Goal: Task Accomplishment & Management: Manage account settings

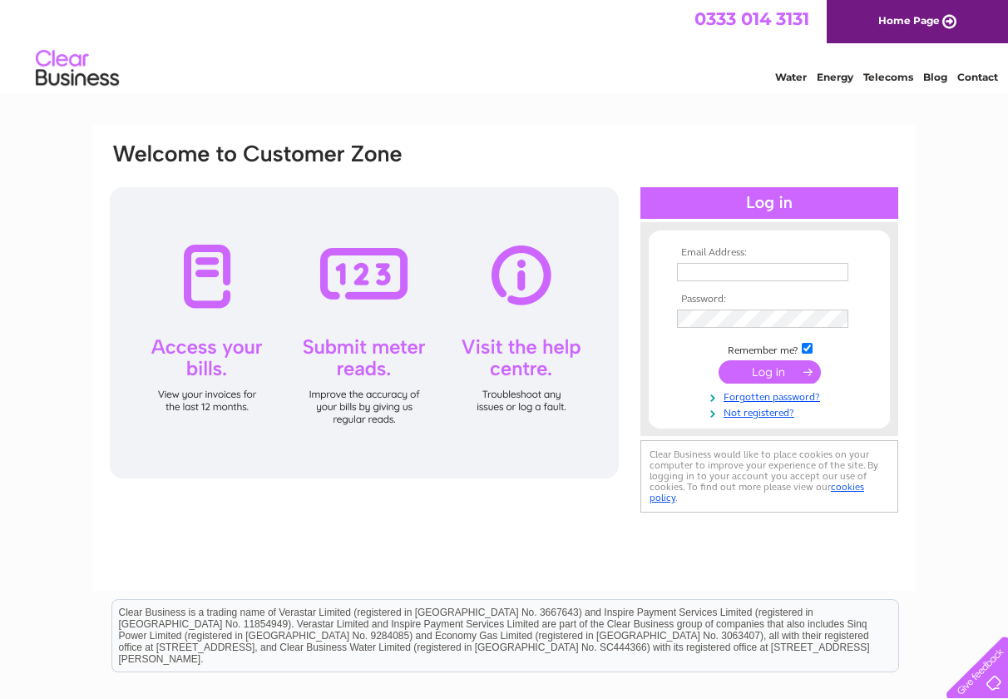
click at [706, 265] on input "text" at bounding box center [762, 272] width 171 height 18
type input "accounts@reidsbakery.com"
click at [718, 309] on td at bounding box center [769, 318] width 193 height 27
click at [754, 373] on input "submit" at bounding box center [770, 373] width 102 height 23
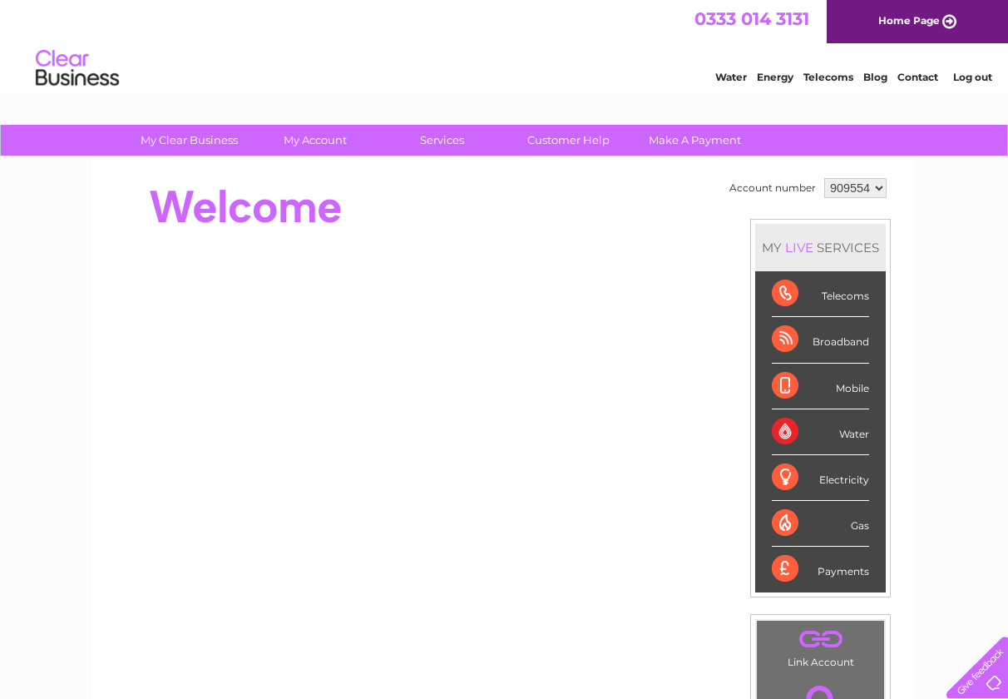
click at [844, 433] on div "Water" at bounding box center [820, 432] width 97 height 46
click at [792, 436] on div "Water" at bounding box center [820, 432] width 97 height 46
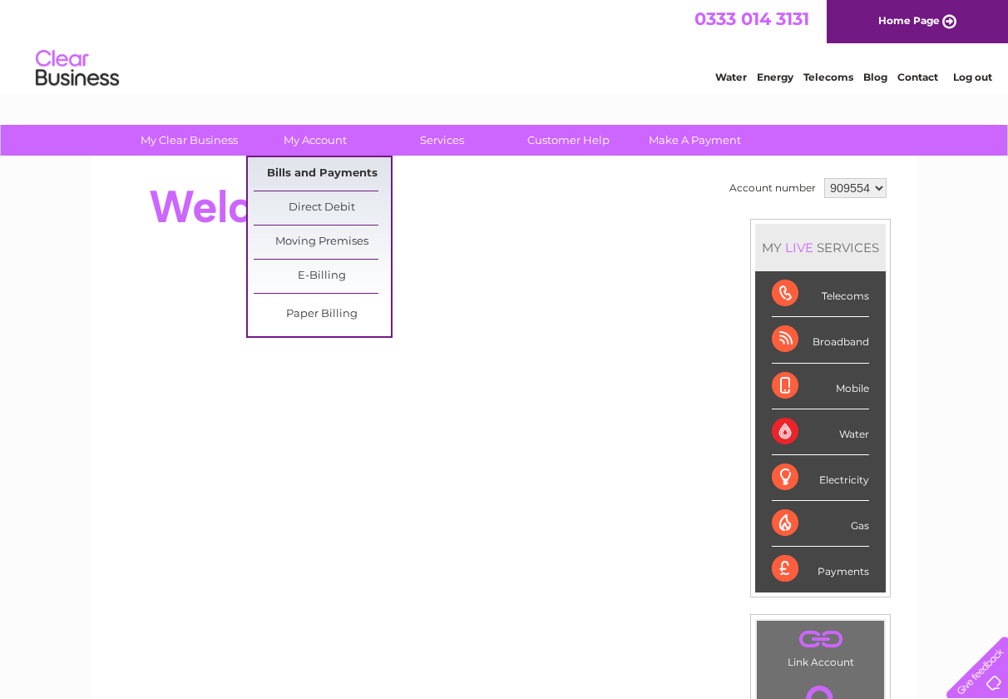
click at [306, 174] on link "Bills and Payments" at bounding box center [322, 173] width 137 height 33
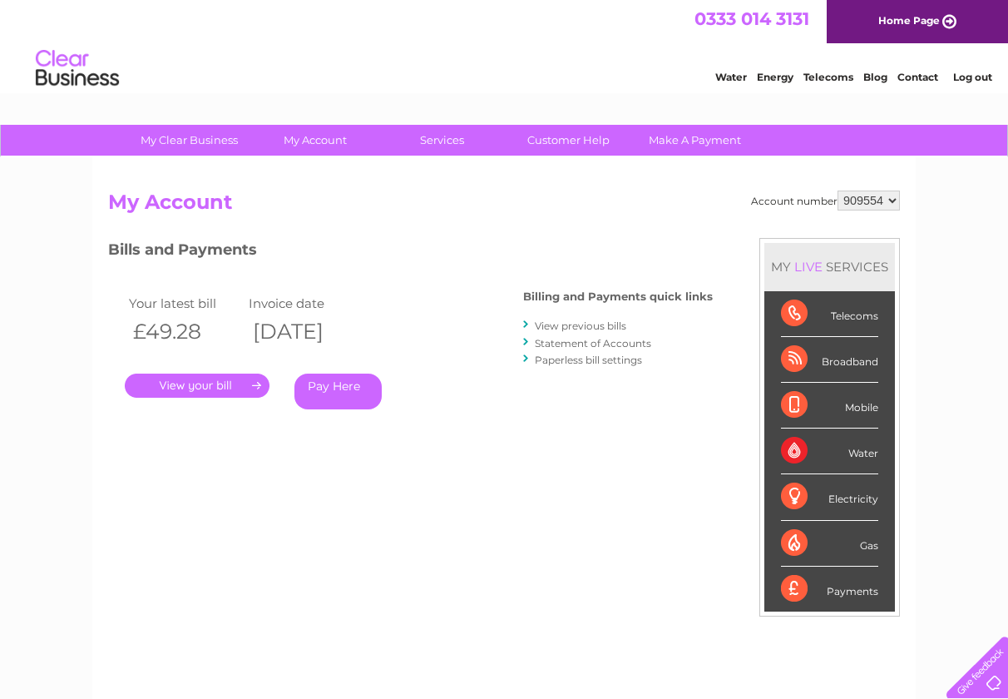
click at [242, 389] on link "." at bounding box center [197, 385] width 145 height 24
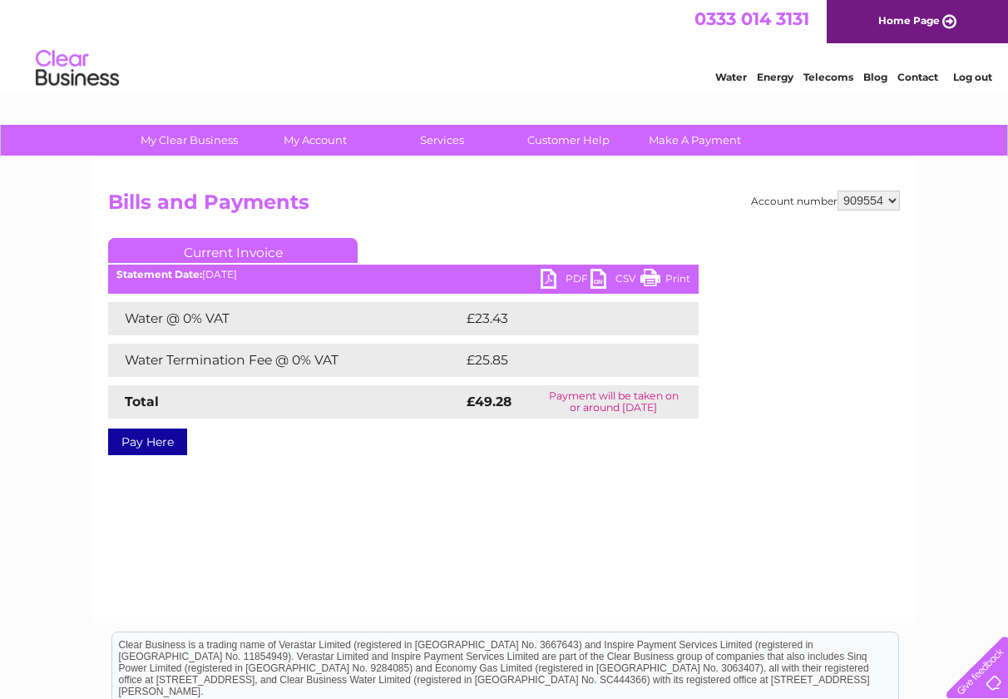
click at [560, 272] on link "PDF" at bounding box center [566, 281] width 50 height 24
